Goal: Task Accomplishment & Management: Complete application form

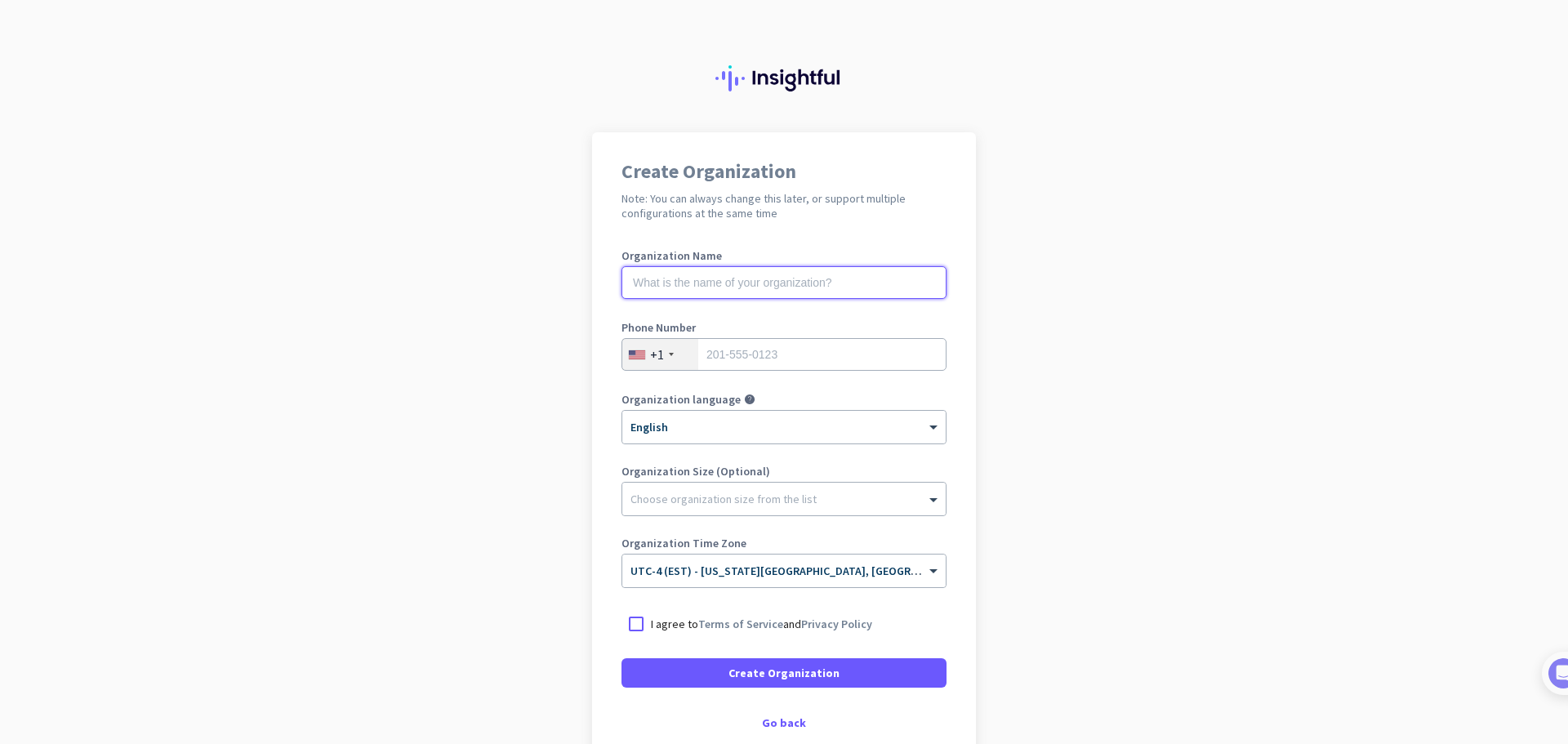
click at [815, 291] on input "text" at bounding box center [784, 283] width 325 height 33
type input "EnrollHere Inc"
click at [811, 361] on input "tel" at bounding box center [784, 354] width 325 height 33
type input "9193950094"
click at [911, 397] on div "Organization language help" at bounding box center [784, 402] width 325 height 16
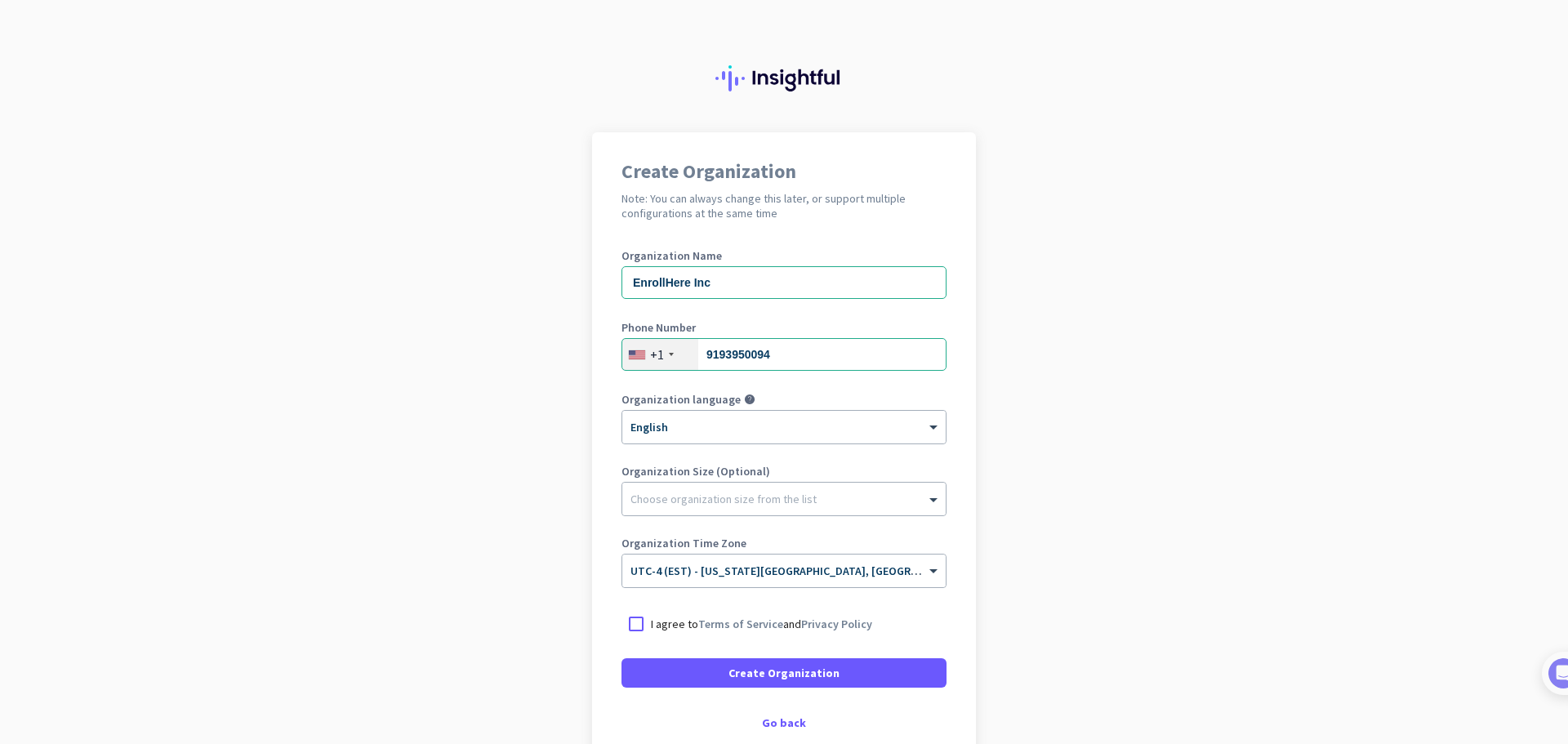
scroll to position [95, 0]
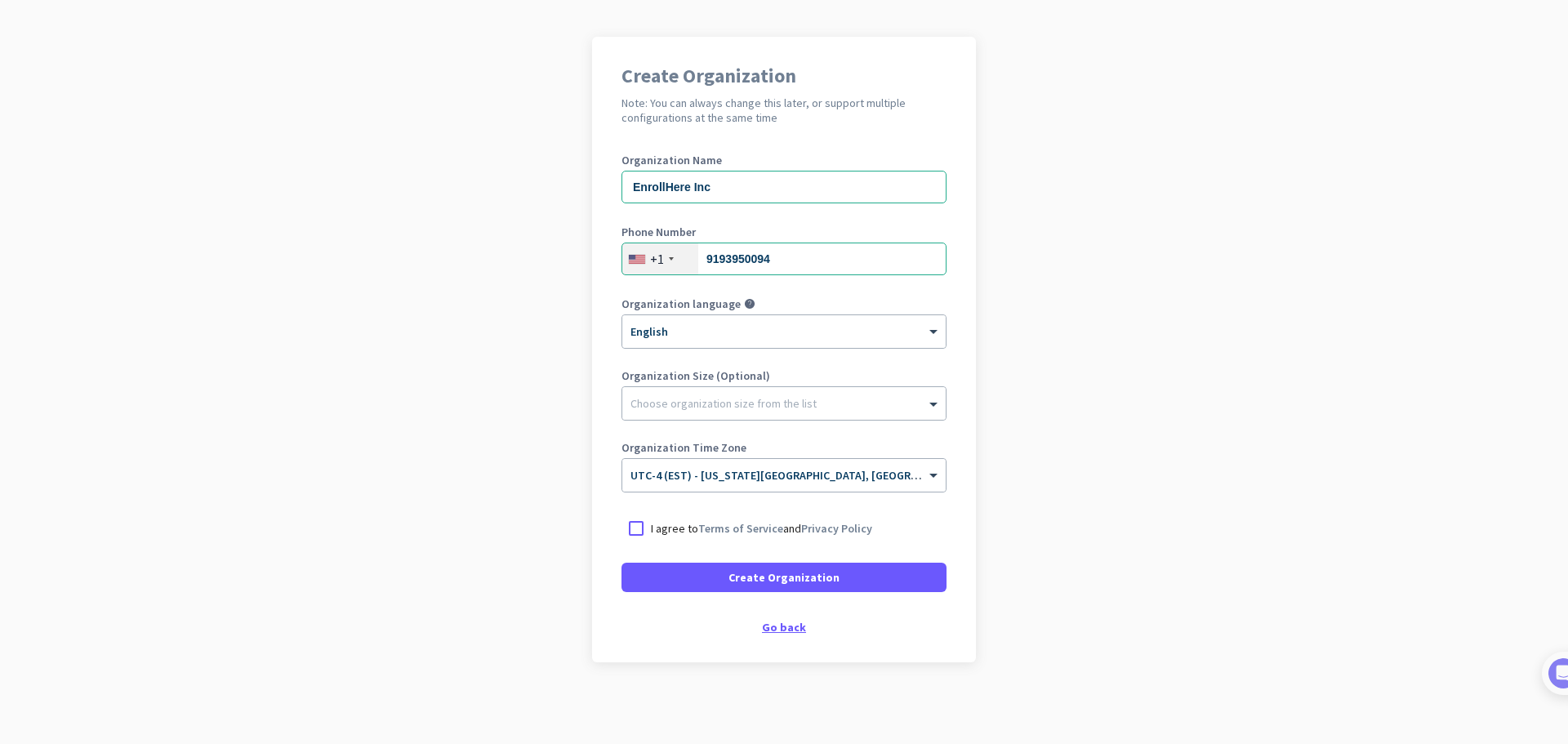
click at [774, 630] on div "Go back" at bounding box center [784, 627] width 325 height 12
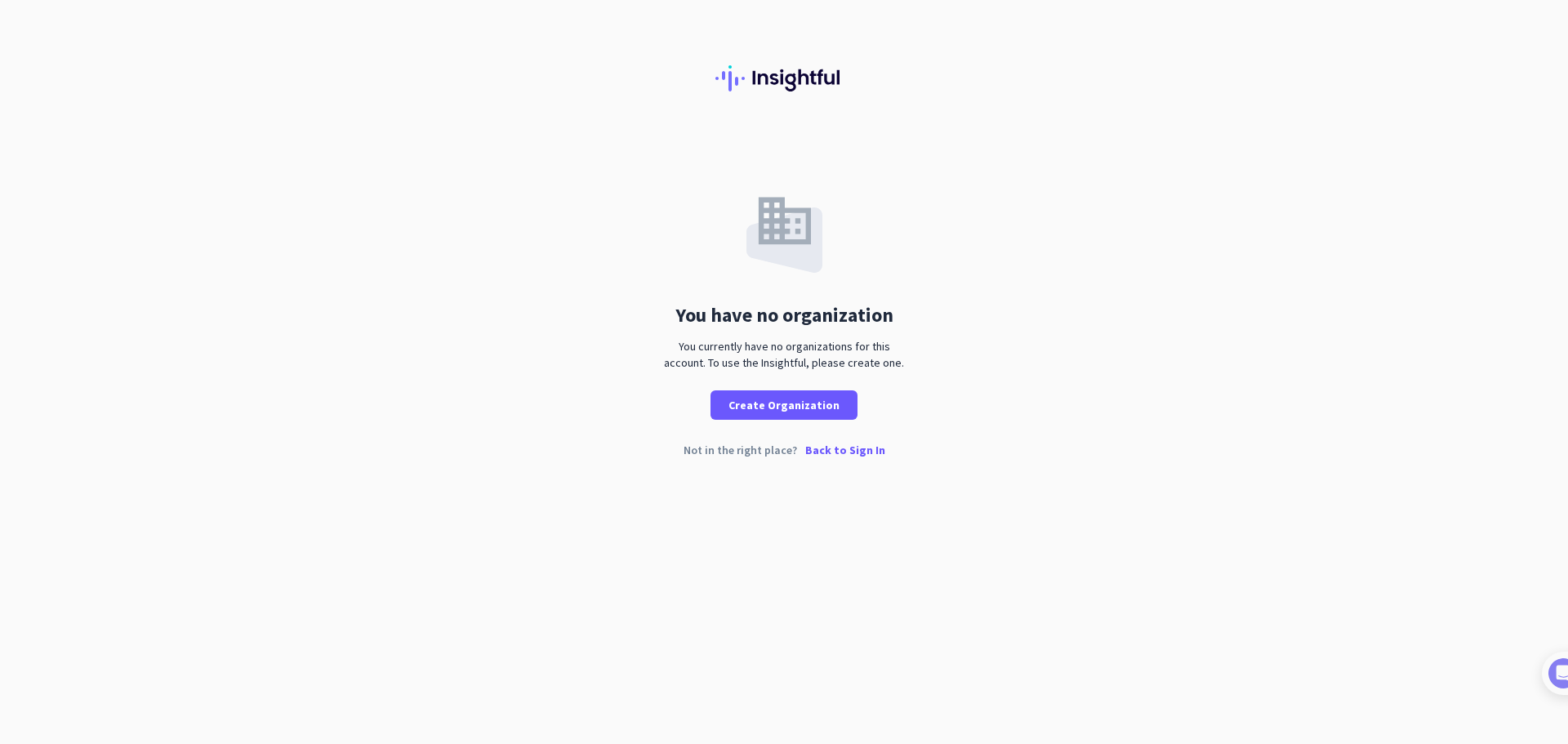
click at [848, 450] on p "Back to Sign In" at bounding box center [845, 450] width 80 height 12
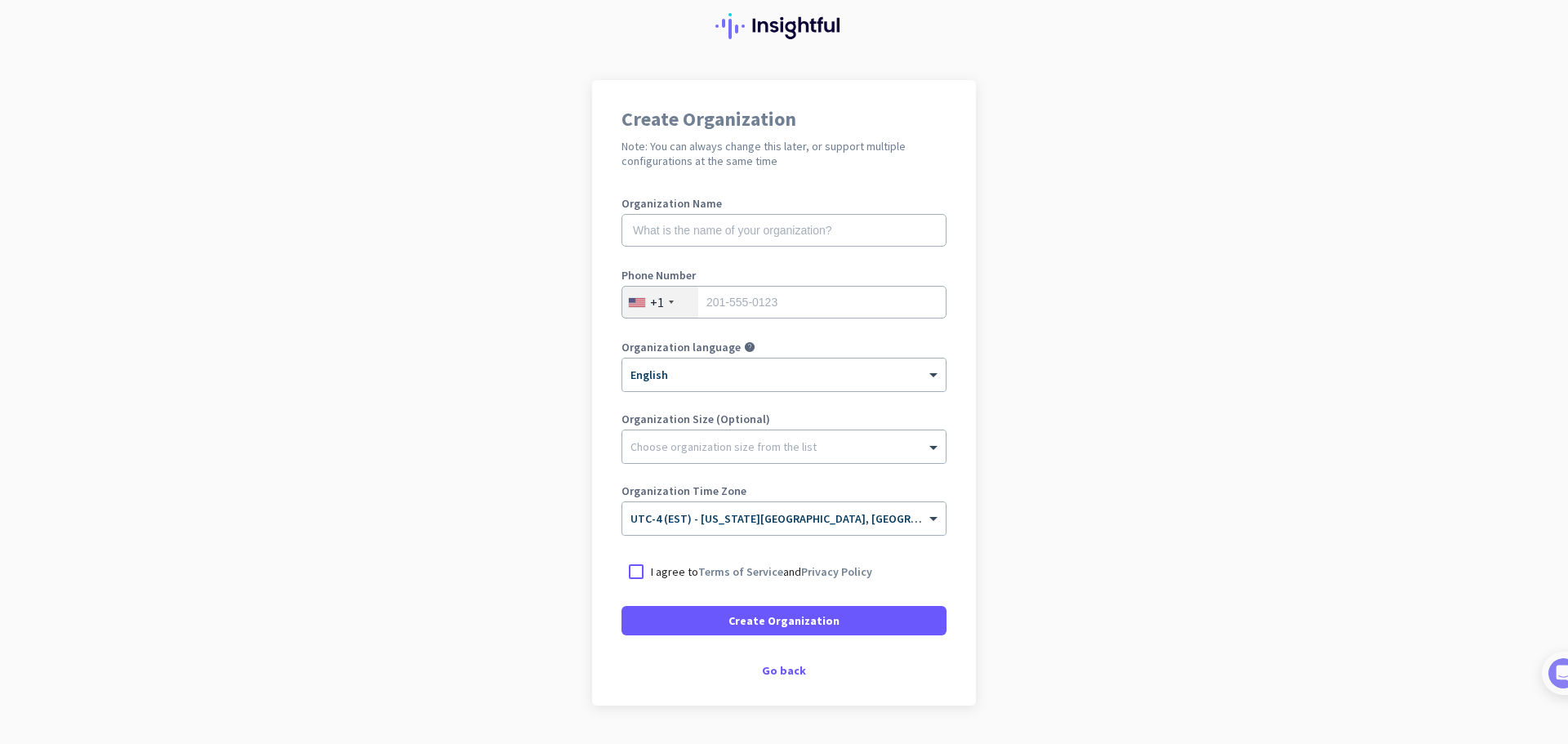
scroll to position [82, 0]
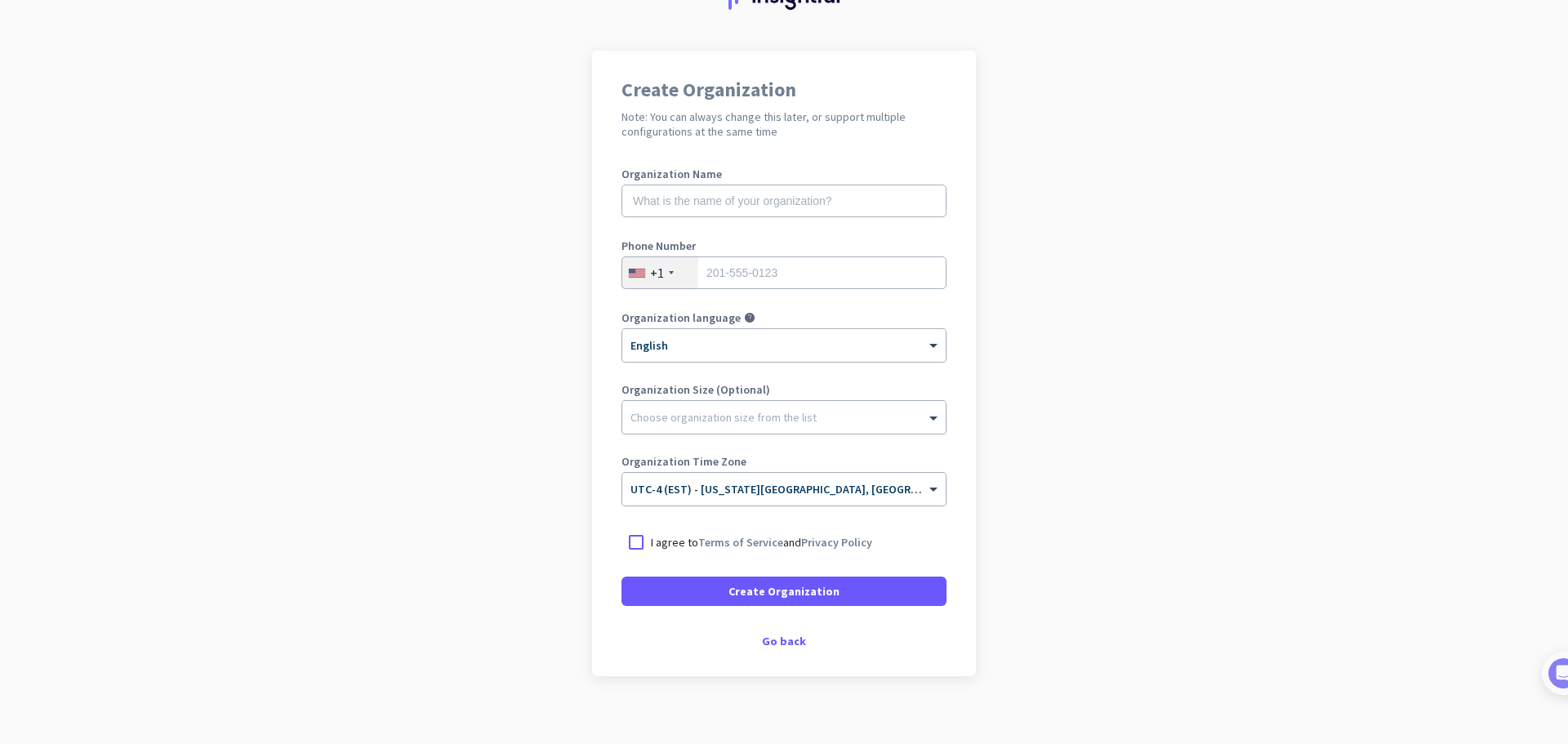
click at [1073, 423] on app-onboarding-organization "Create Organization Note: You can always change this later, or support multiple…" at bounding box center [784, 404] width 1568 height 708
click at [464, 173] on app-onboarding-organization "Create Organization Note: You can always change this later, or support multiple…" at bounding box center [784, 404] width 1568 height 708
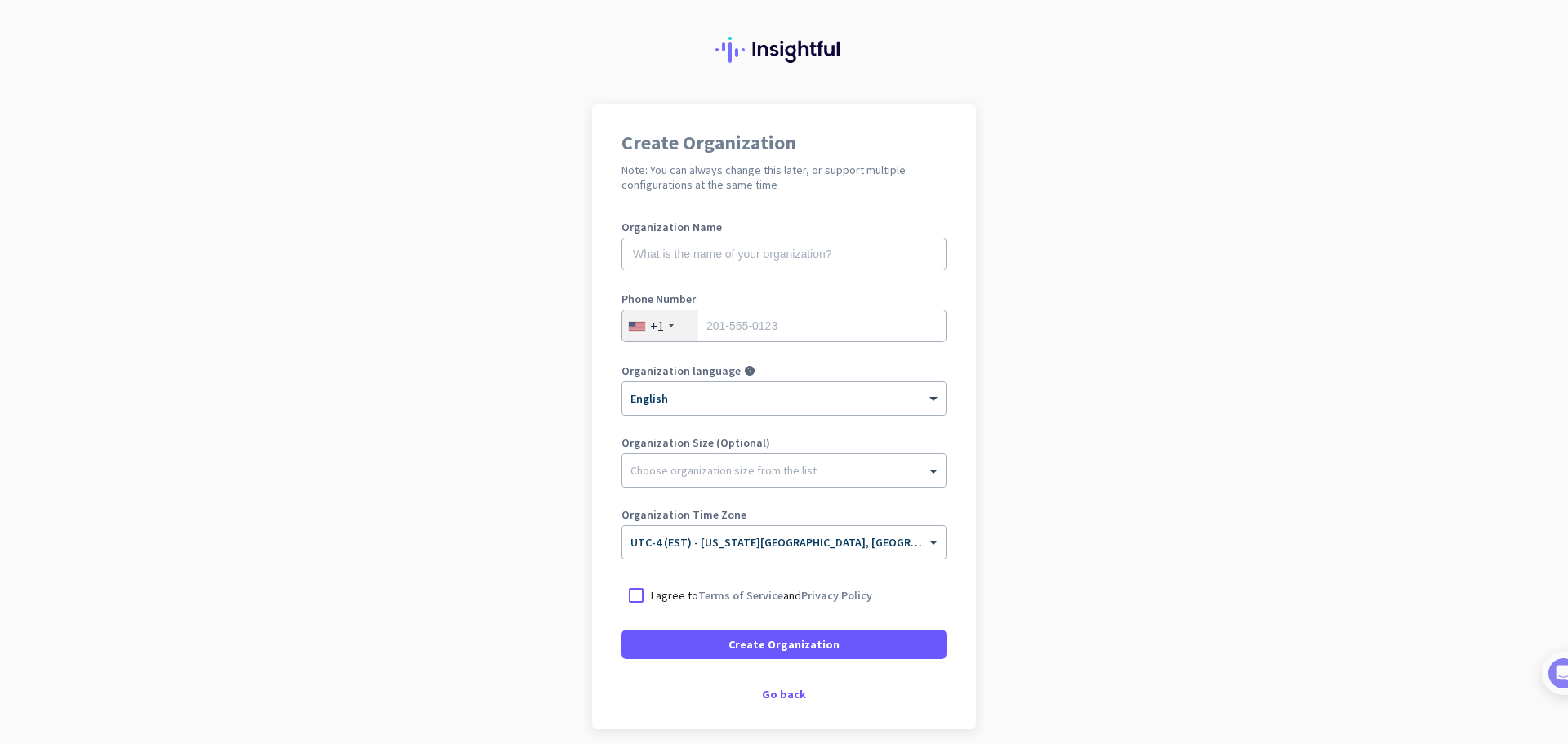
scroll to position [0, 0]
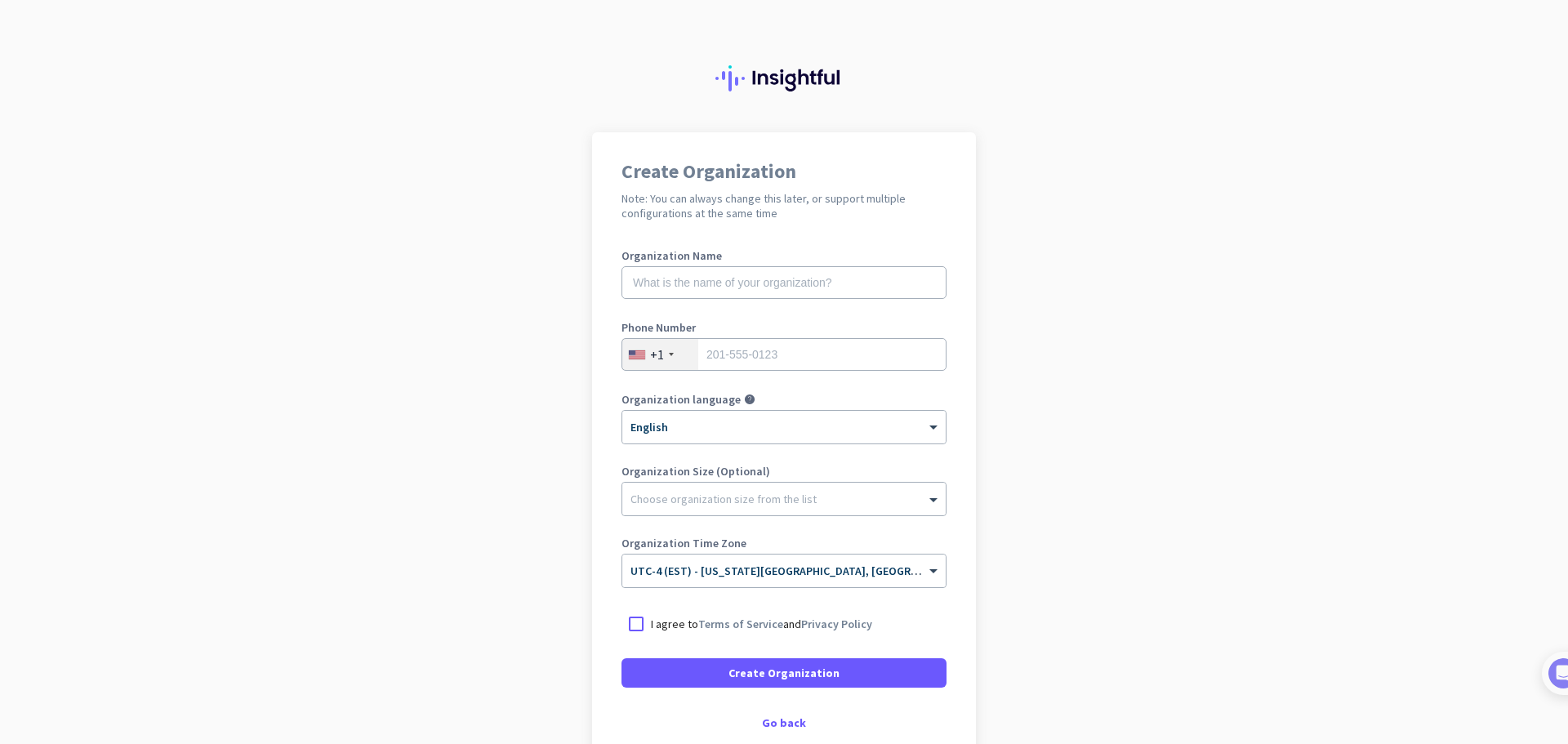
click at [794, 77] on img at bounding box center [784, 78] width 137 height 26
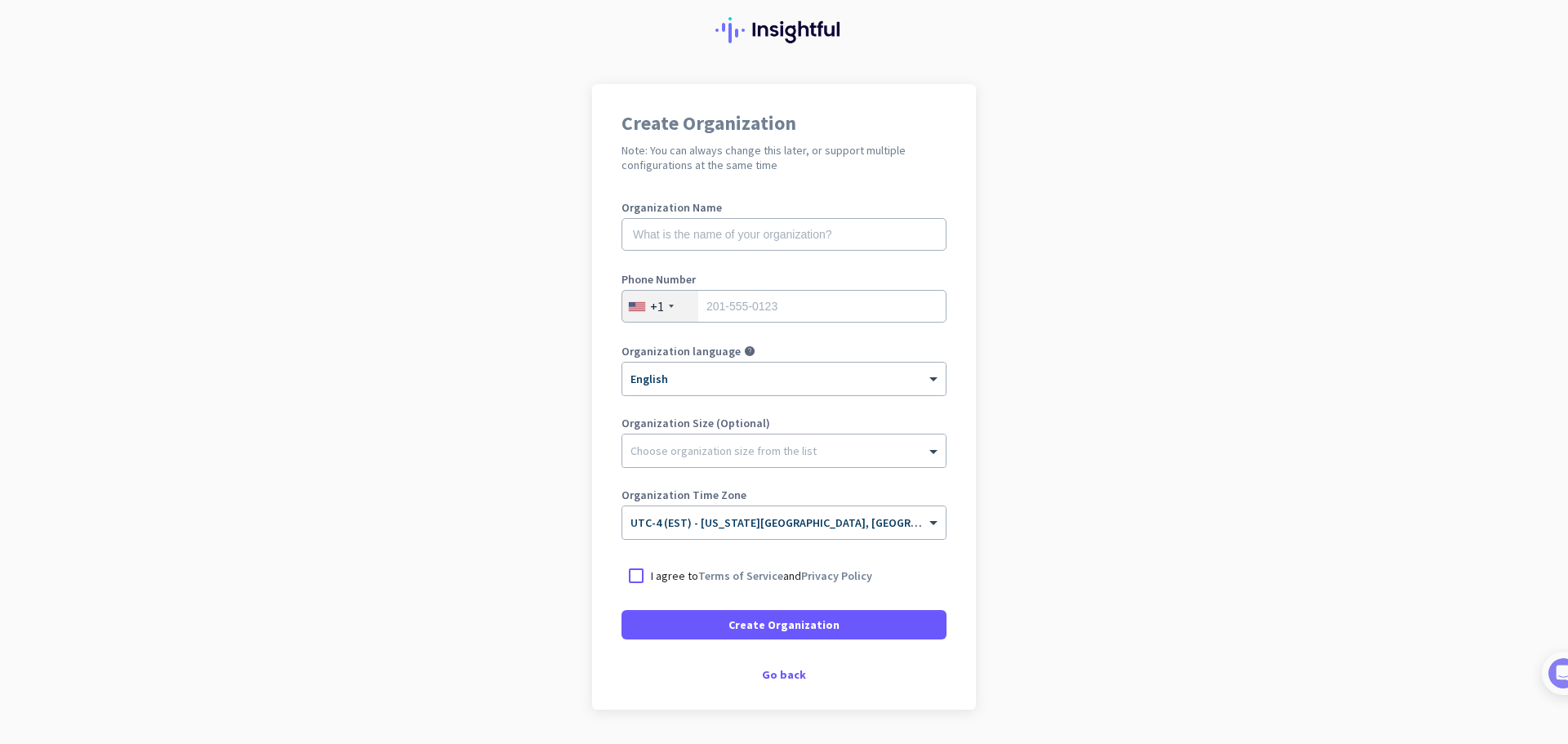
scroll to position [95, 0]
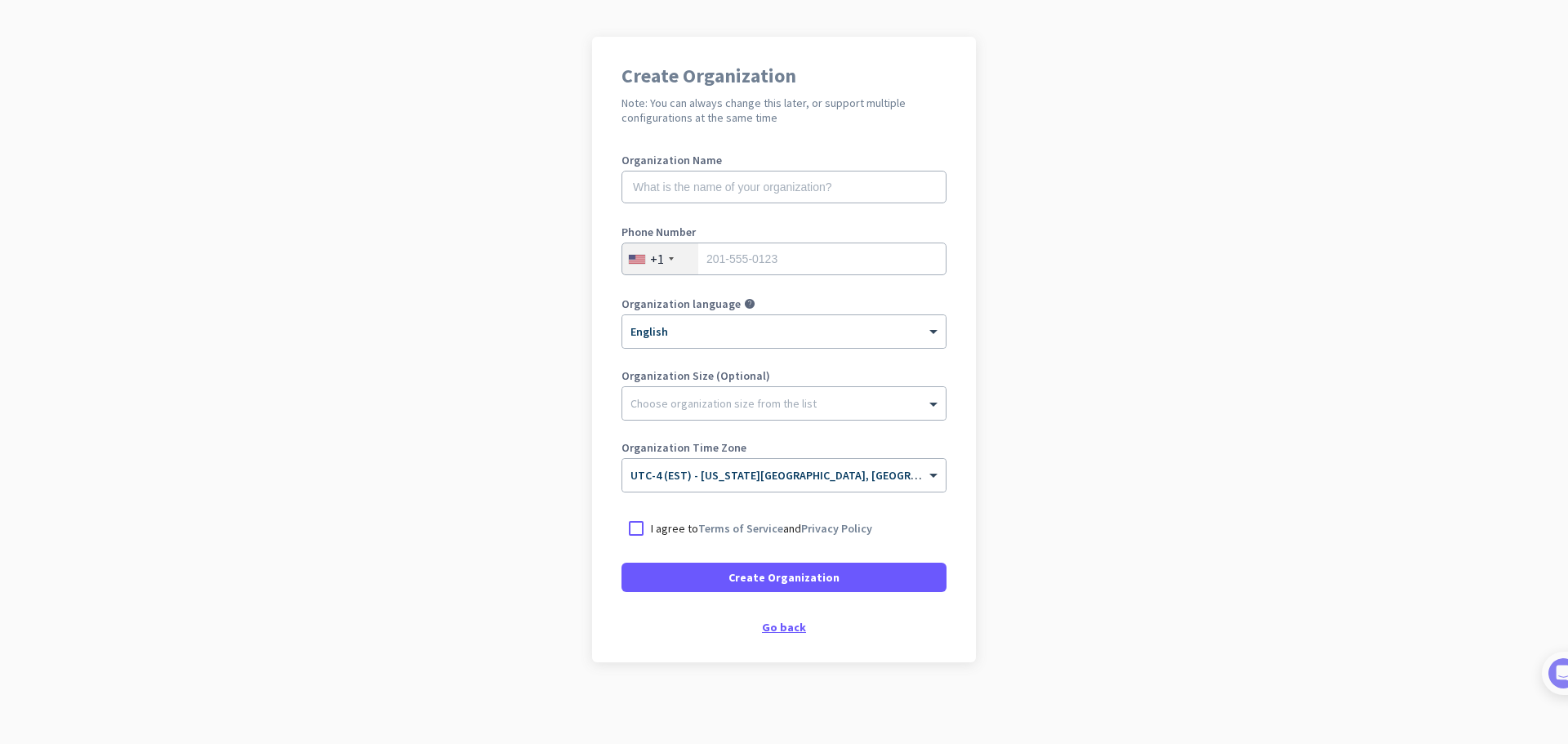
click at [795, 627] on div "Go back" at bounding box center [784, 627] width 325 height 12
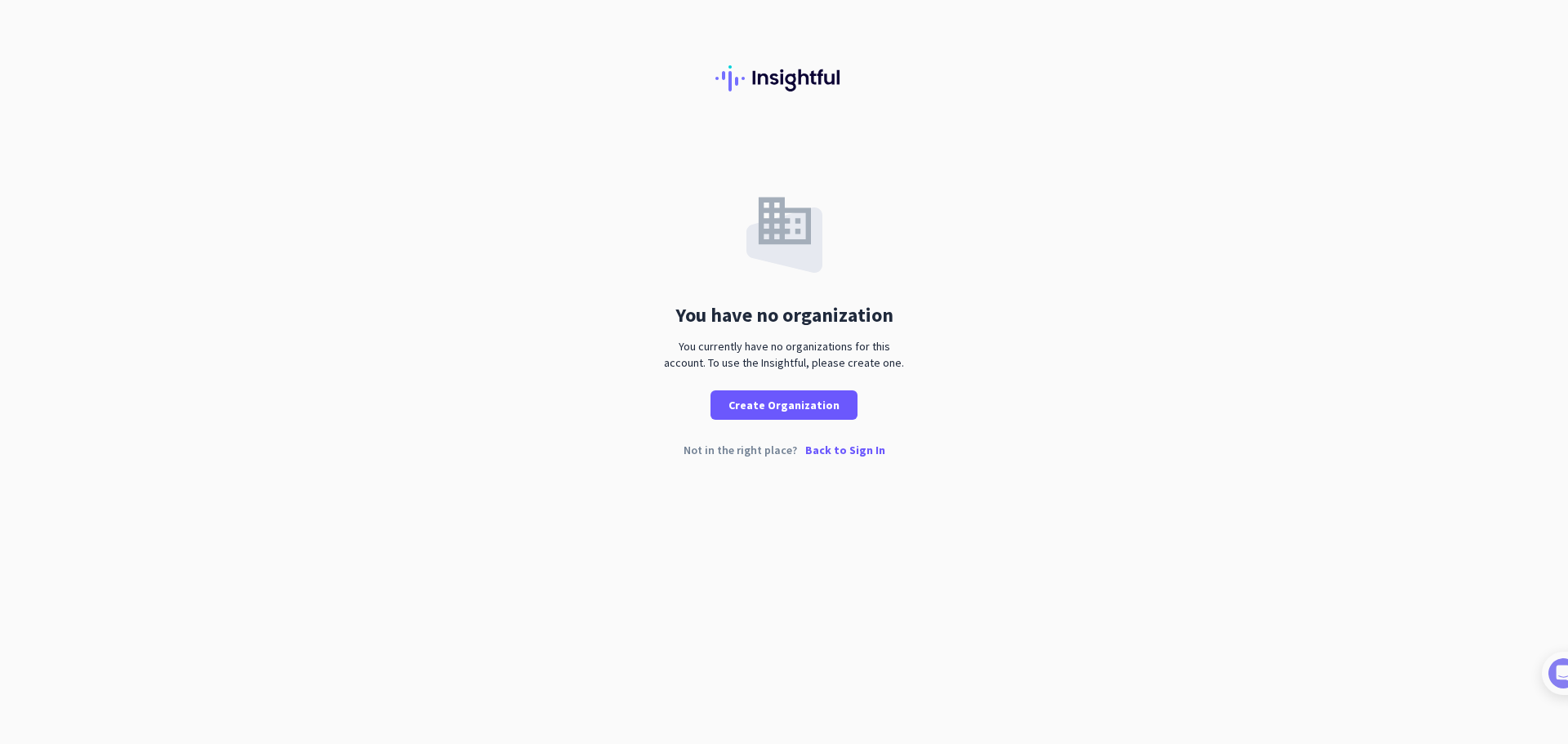
click at [847, 456] on p "Back to Sign In" at bounding box center [845, 450] width 80 height 12
